Goal: Task Accomplishment & Management: Manage account settings

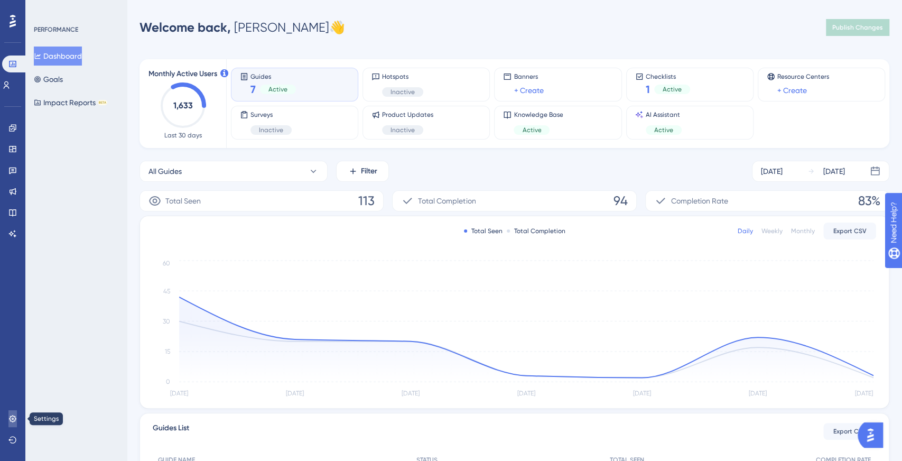
click at [13, 416] on icon at bounding box center [12, 418] width 8 height 8
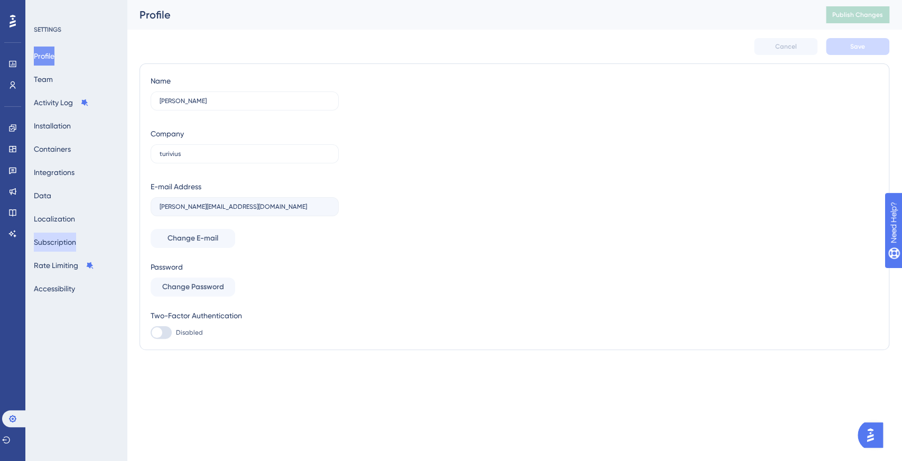
click at [72, 240] on button "Subscription" at bounding box center [55, 241] width 42 height 19
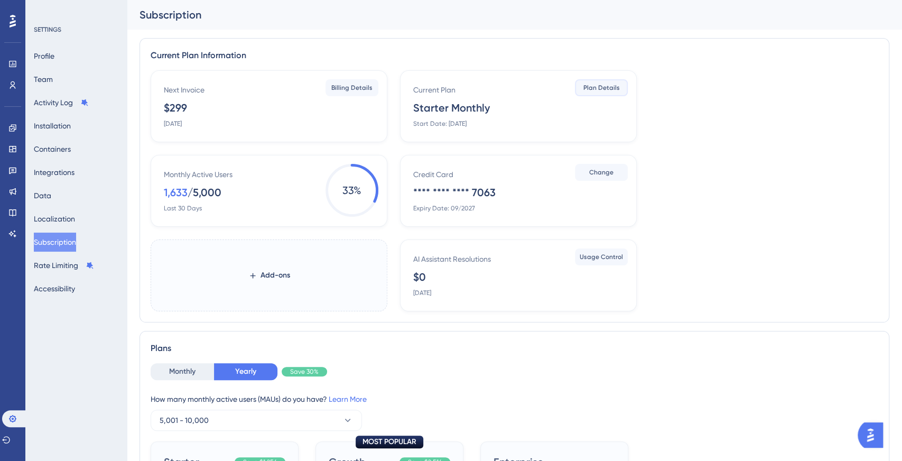
click at [611, 87] on span "Plan Details" at bounding box center [601, 87] width 36 height 8
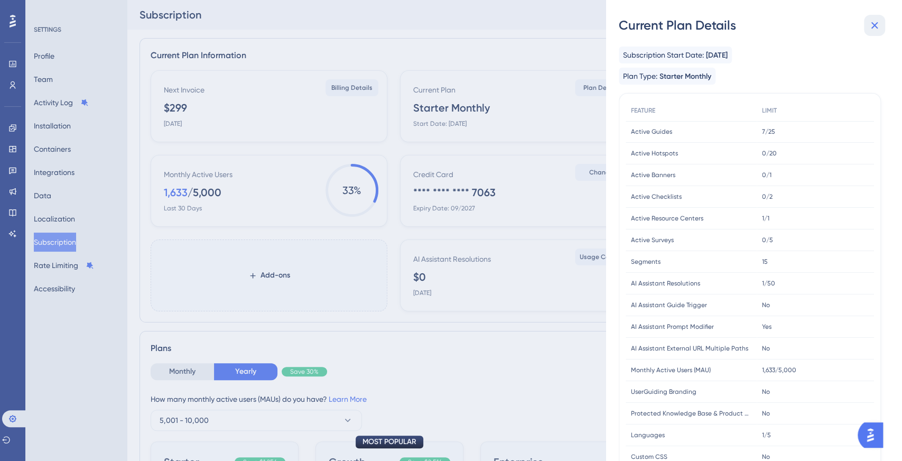
click at [876, 22] on icon at bounding box center [874, 25] width 13 height 13
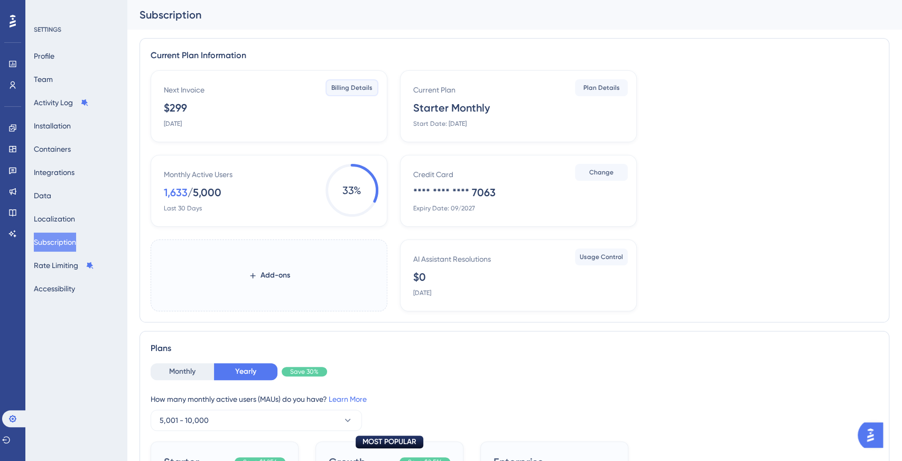
click at [352, 83] on span "Billing Details" at bounding box center [351, 87] width 41 height 8
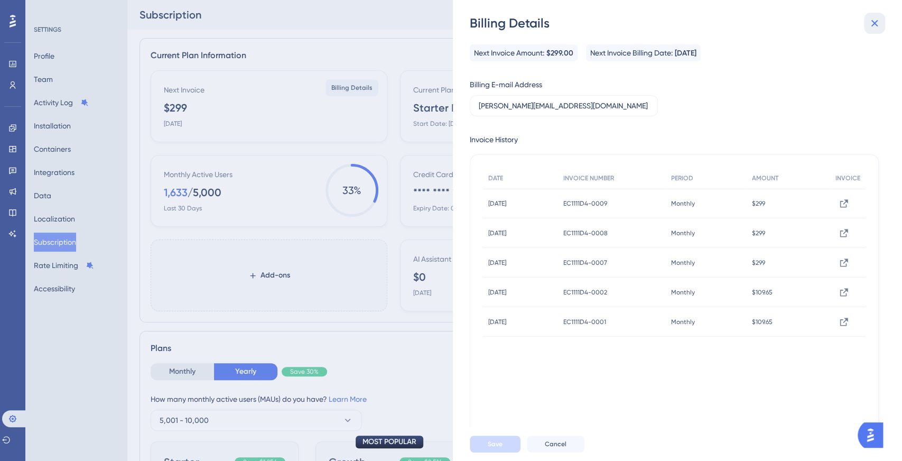
click at [875, 21] on icon at bounding box center [874, 23] width 13 height 13
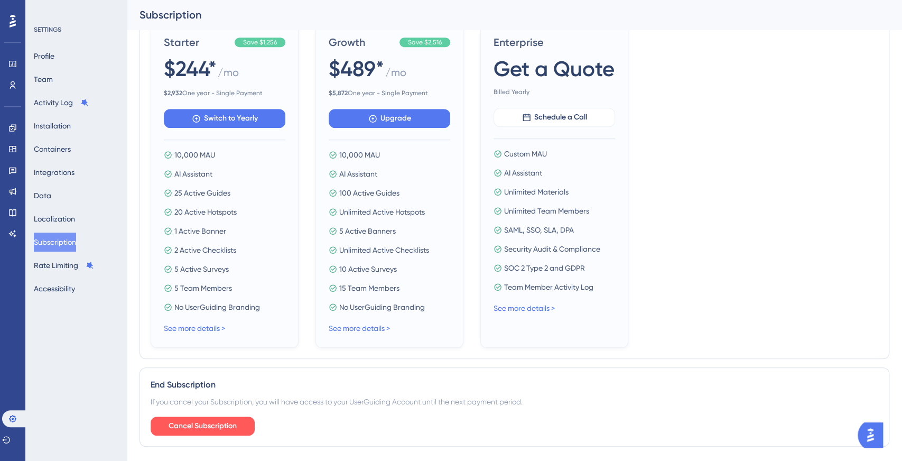
scroll to position [454, 0]
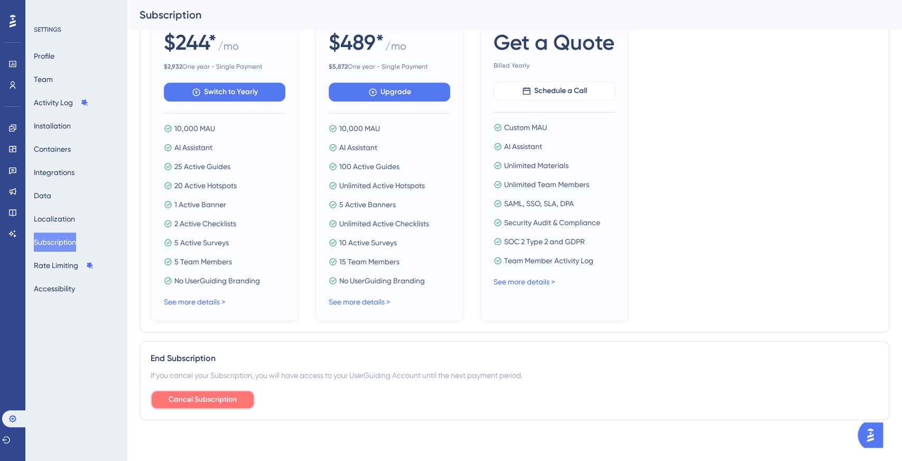
click at [228, 397] on span "Cancel Subscription" at bounding box center [202, 399] width 68 height 13
